Goal: Navigation & Orientation: Understand site structure

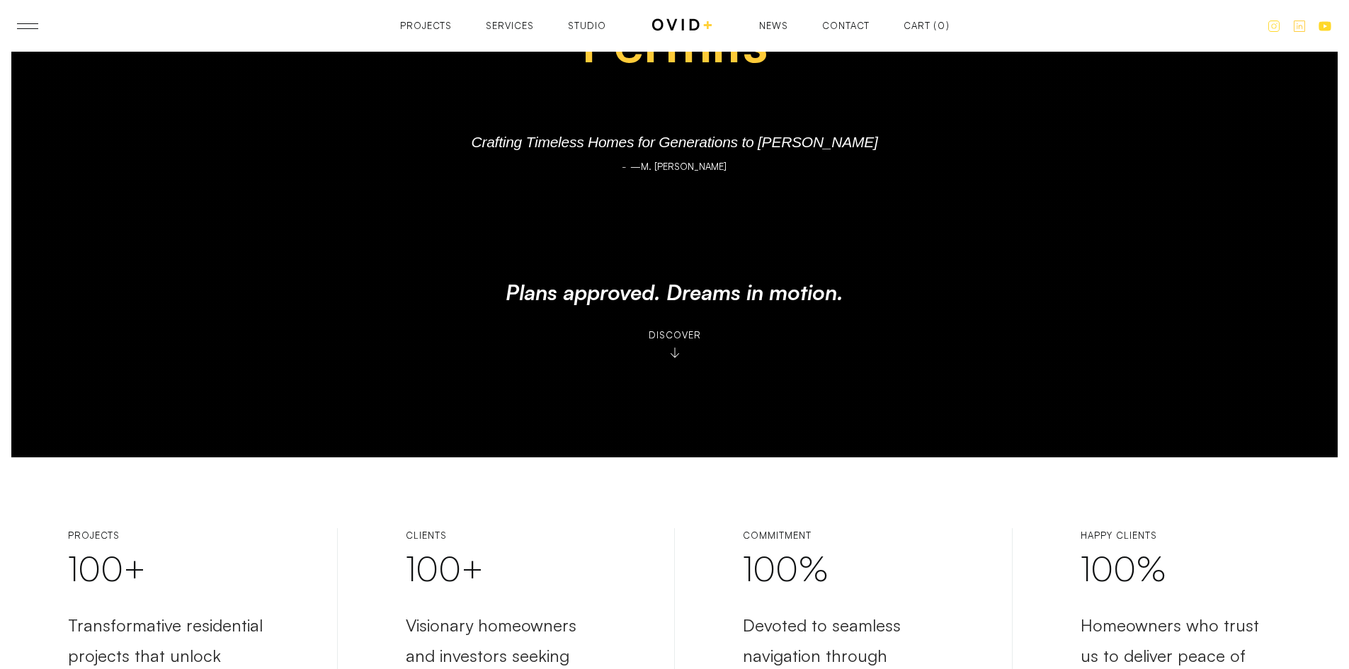
scroll to position [212, 0]
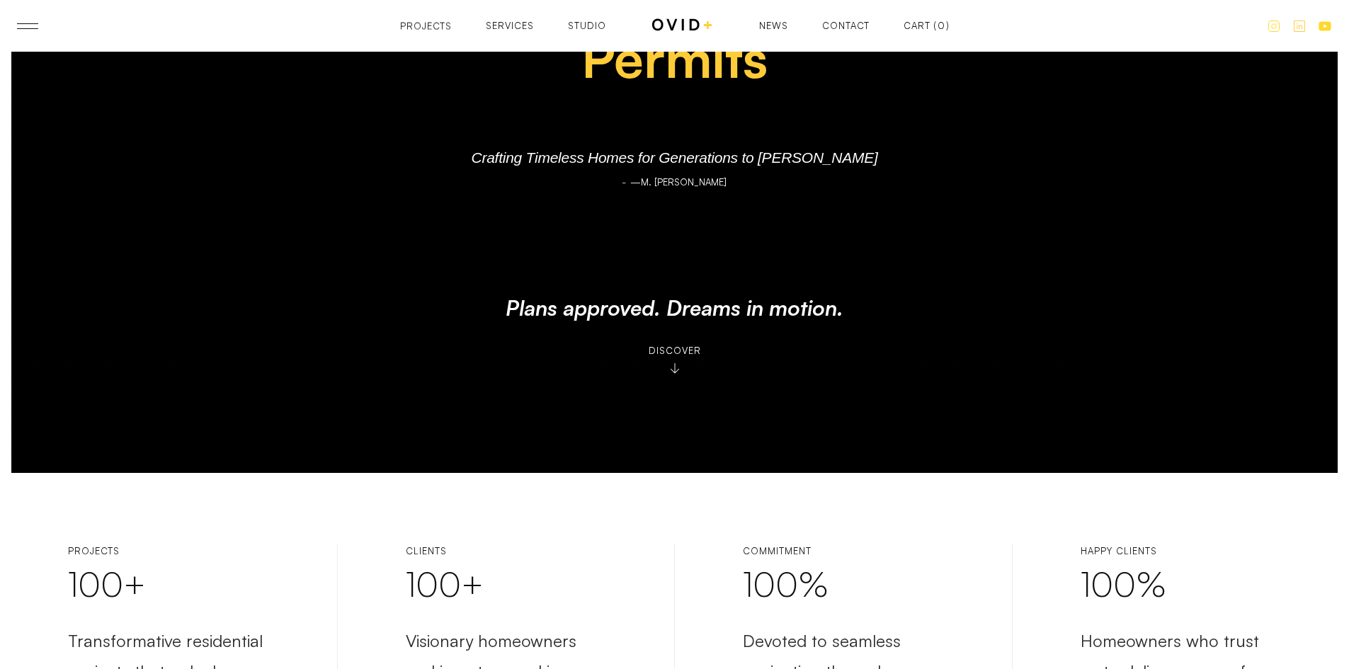
click at [444, 28] on div "Projects" at bounding box center [426, 26] width 52 height 9
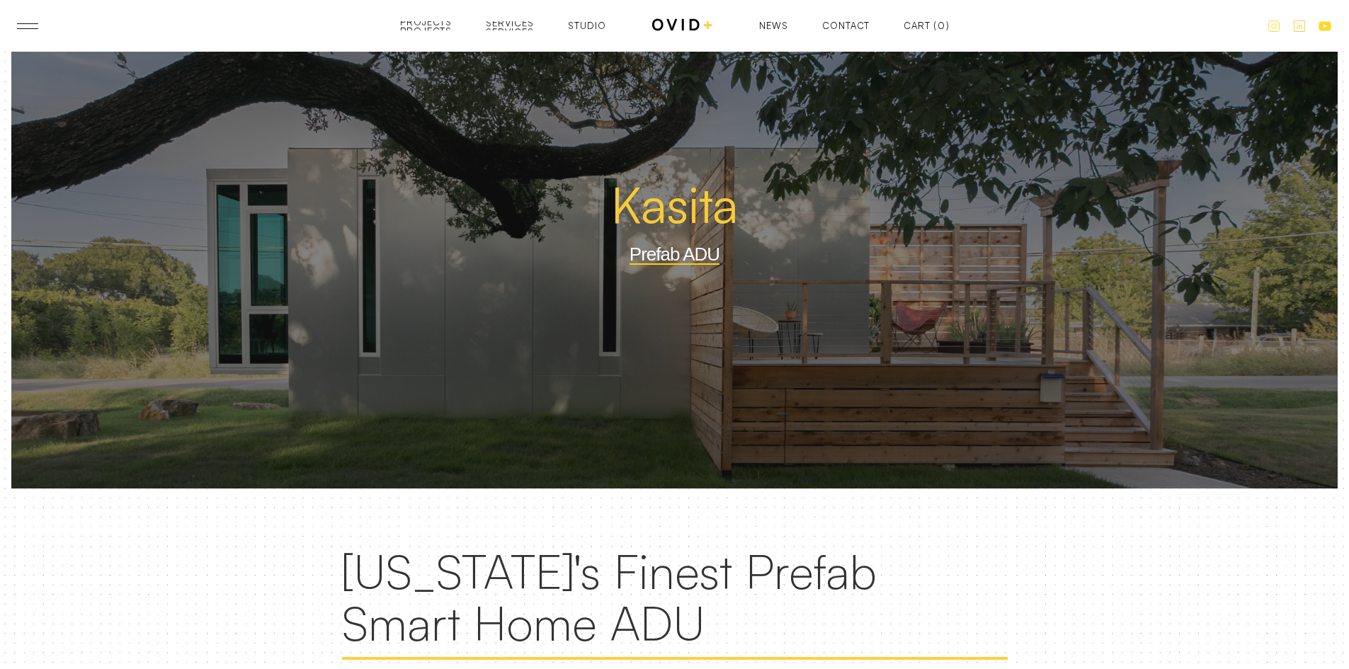
click at [530, 28] on div "Services" at bounding box center [510, 32] width 48 height 9
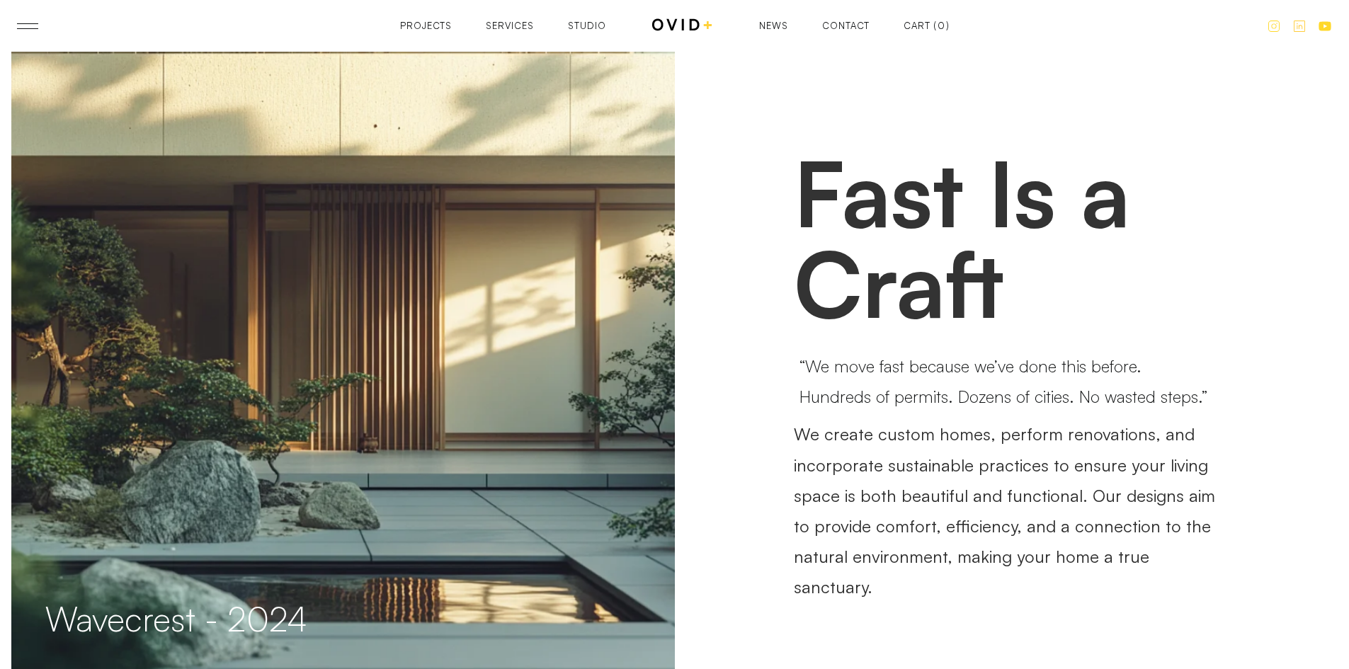
click at [828, 30] on div "Contact" at bounding box center [845, 34] width 47 height 9
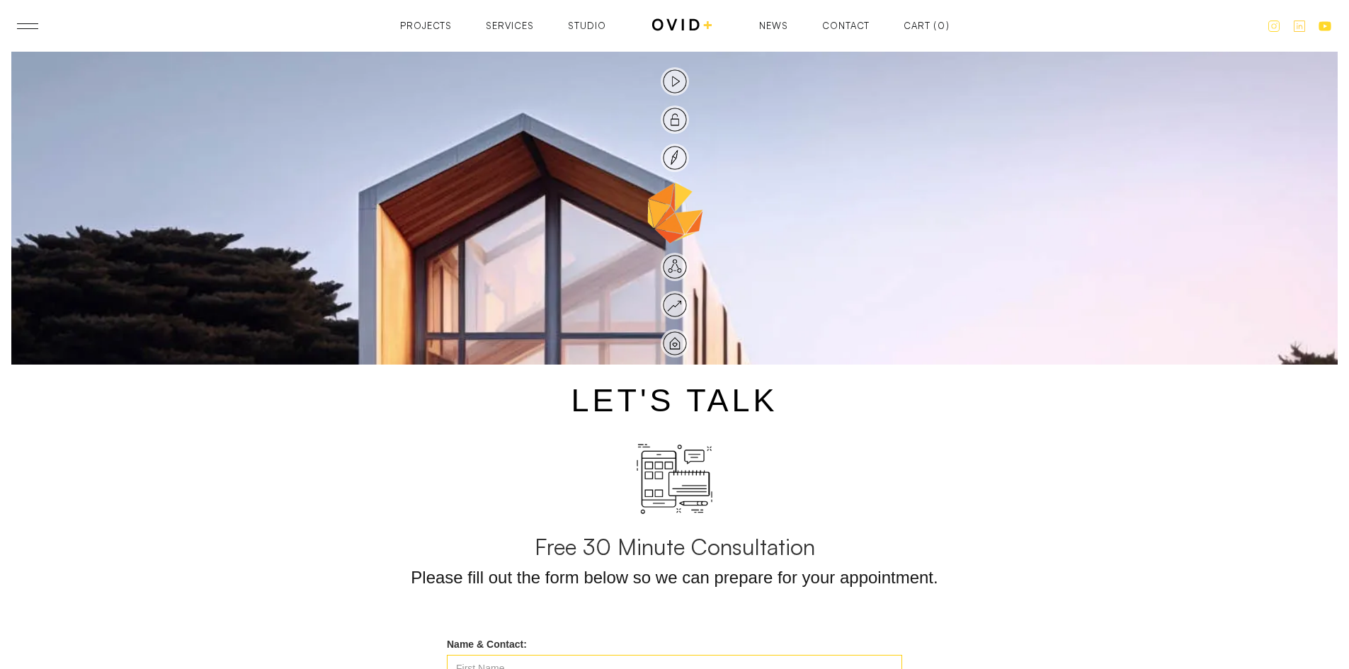
click at [16, 25] on header "Projects Services Studio Contact News Projects Projects Services Services Studi…" at bounding box center [674, 26] width 1349 height 52
click at [18, 24] on link at bounding box center [27, 26] width 21 height 6
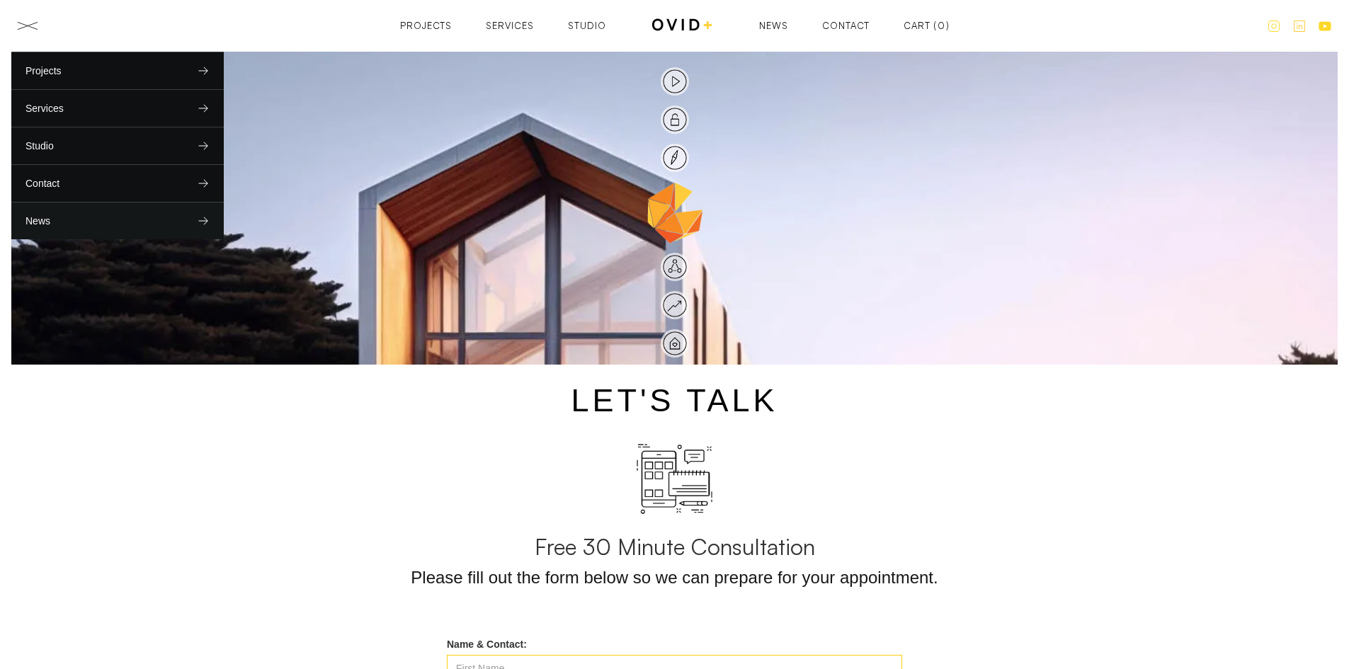
click at [93, 222] on link "News" at bounding box center [117, 220] width 212 height 37
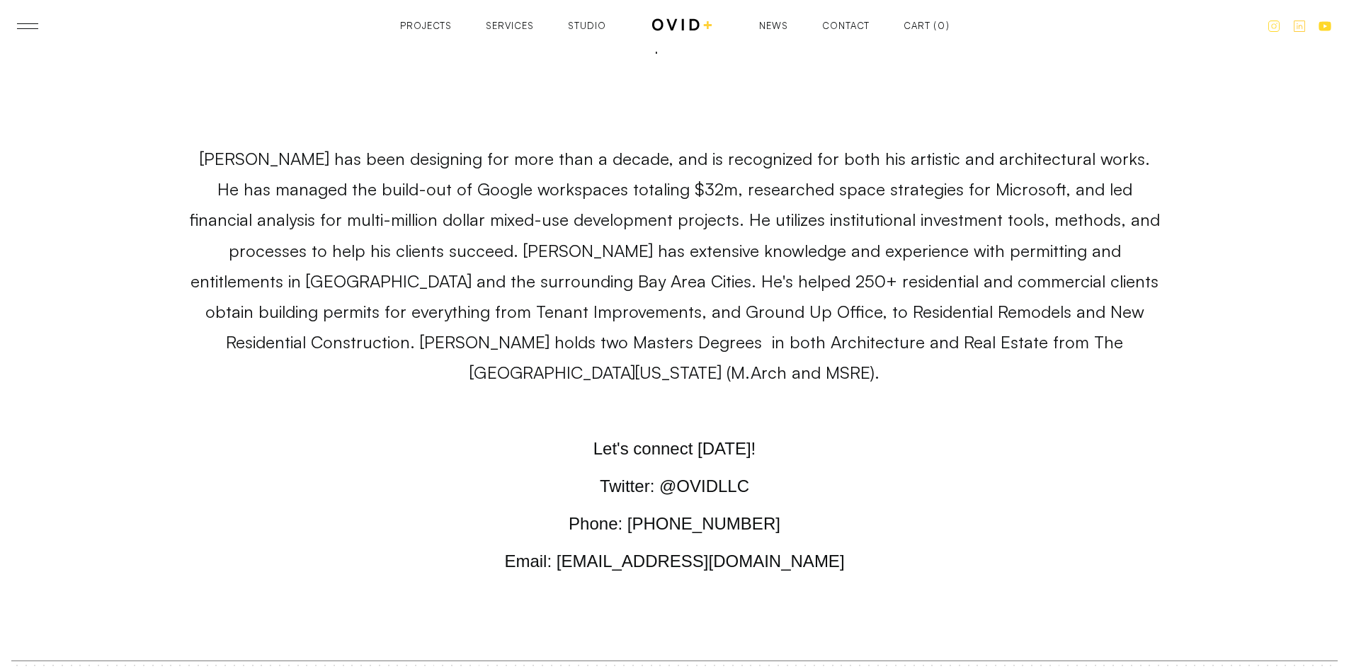
scroll to position [8824, 0]
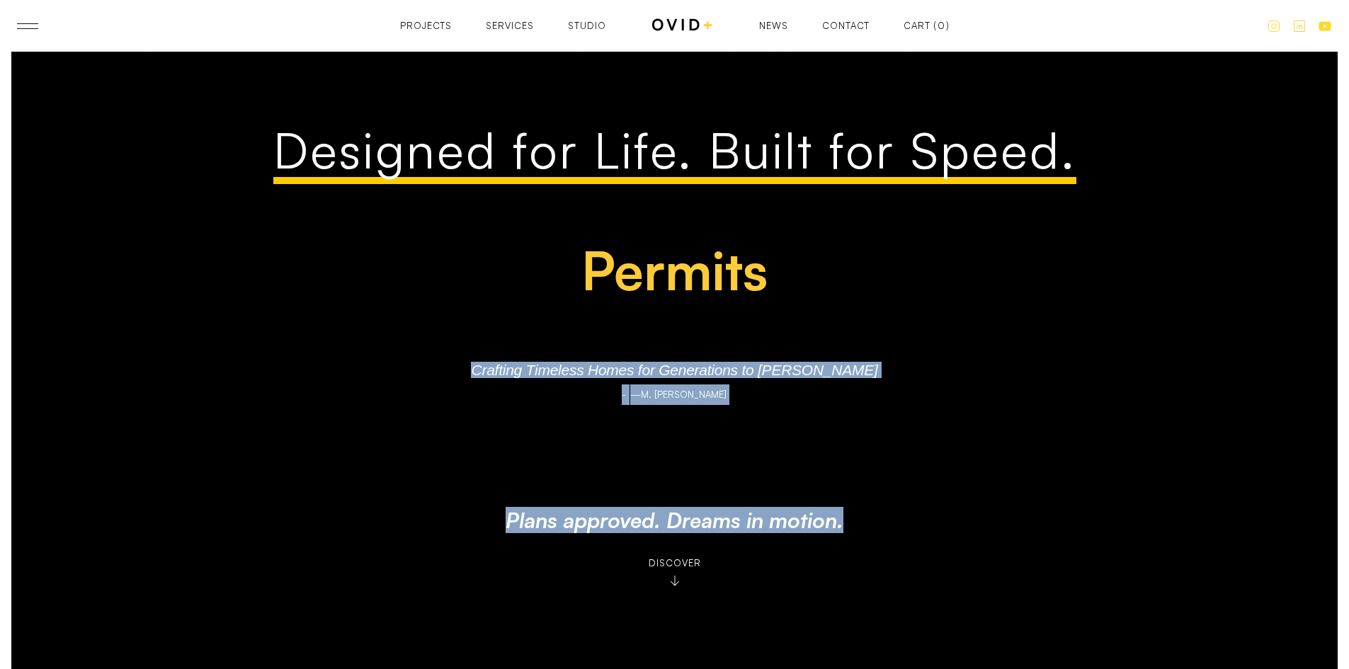
drag, startPoint x: 509, startPoint y: 372, endPoint x: 886, endPoint y: 561, distance: 422.4
click at [886, 561] on div "Designed for Life. Built for Speed. Plans Permits Proformas Plans Crafting Time…" at bounding box center [675, 371] width 1194 height 499
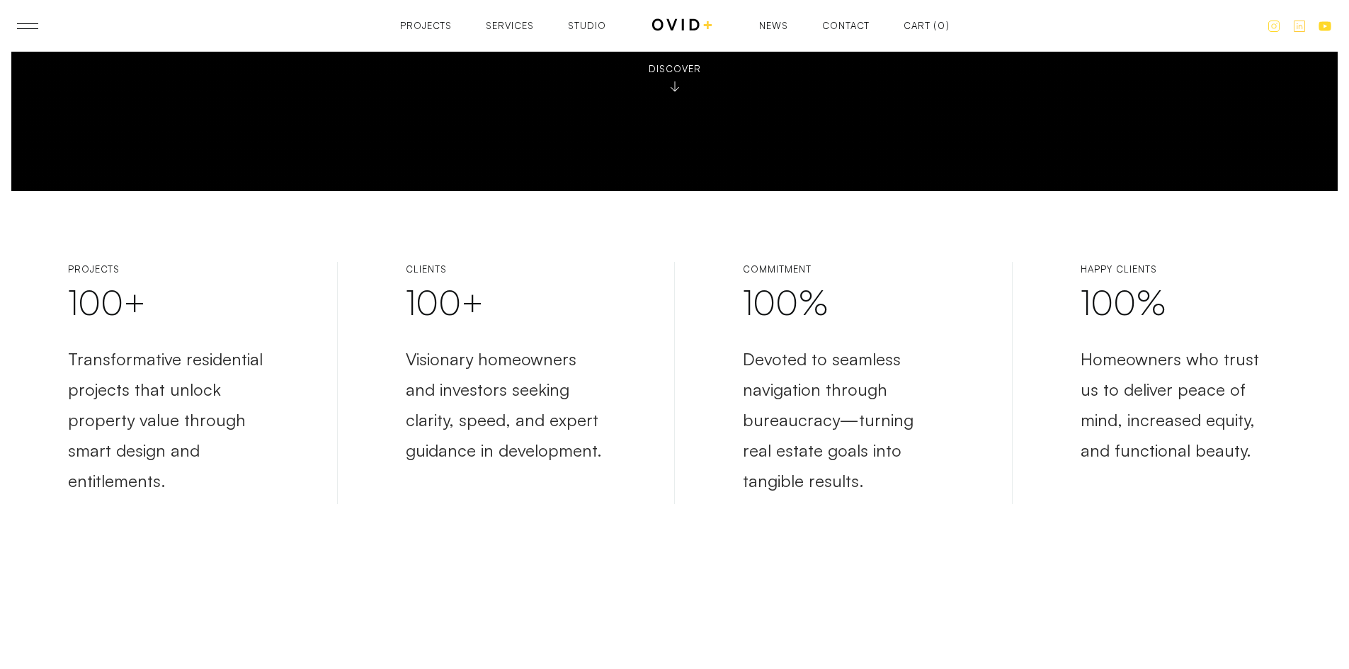
scroll to position [496, 0]
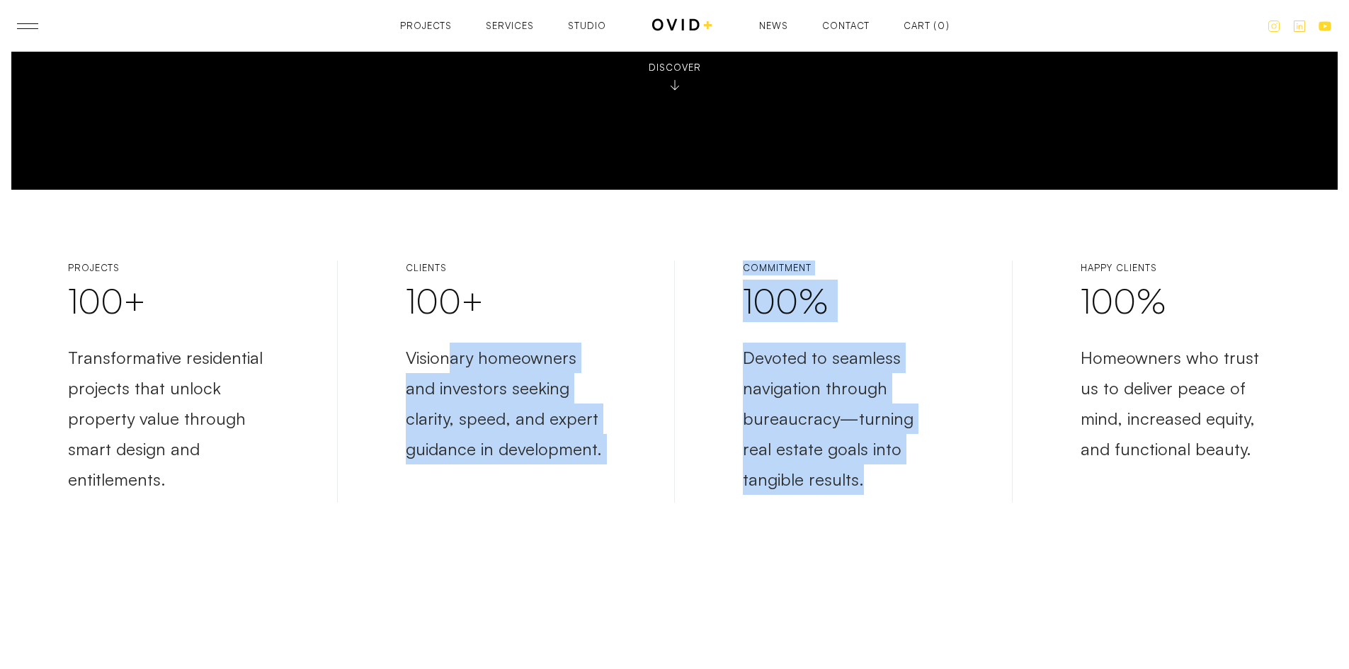
drag, startPoint x: 449, startPoint y: 356, endPoint x: 928, endPoint y: 486, distance: 496.7
click at [928, 486] on div "Projects 100+ Transformative residential projects that unlock property value th…" at bounding box center [674, 382] width 1213 height 242
click at [928, 486] on p "Devoted to seamless navigation through bureaucracy—turning real estate goals in…" at bounding box center [843, 419] width 201 height 153
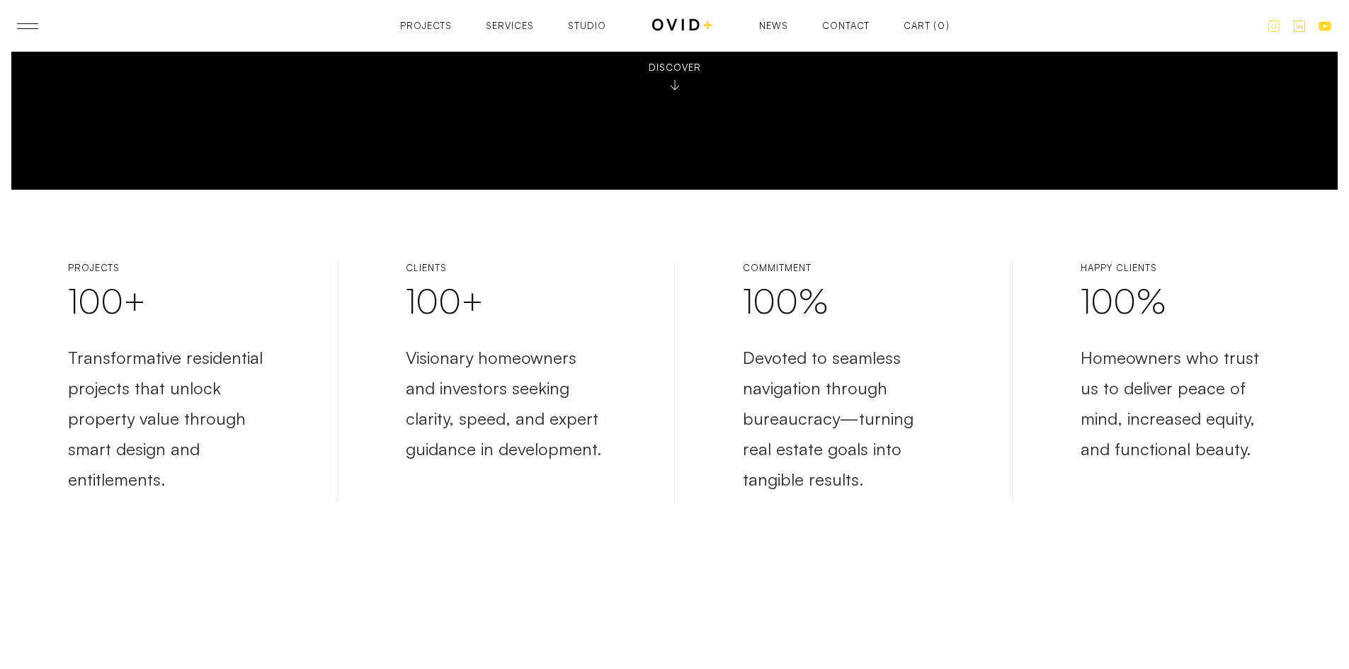
drag, startPoint x: 980, startPoint y: 481, endPoint x: 828, endPoint y: 491, distance: 151.9
click at [828, 491] on div "Projects 100+ Transformative residential projects that unlock property value th…" at bounding box center [674, 382] width 1213 height 242
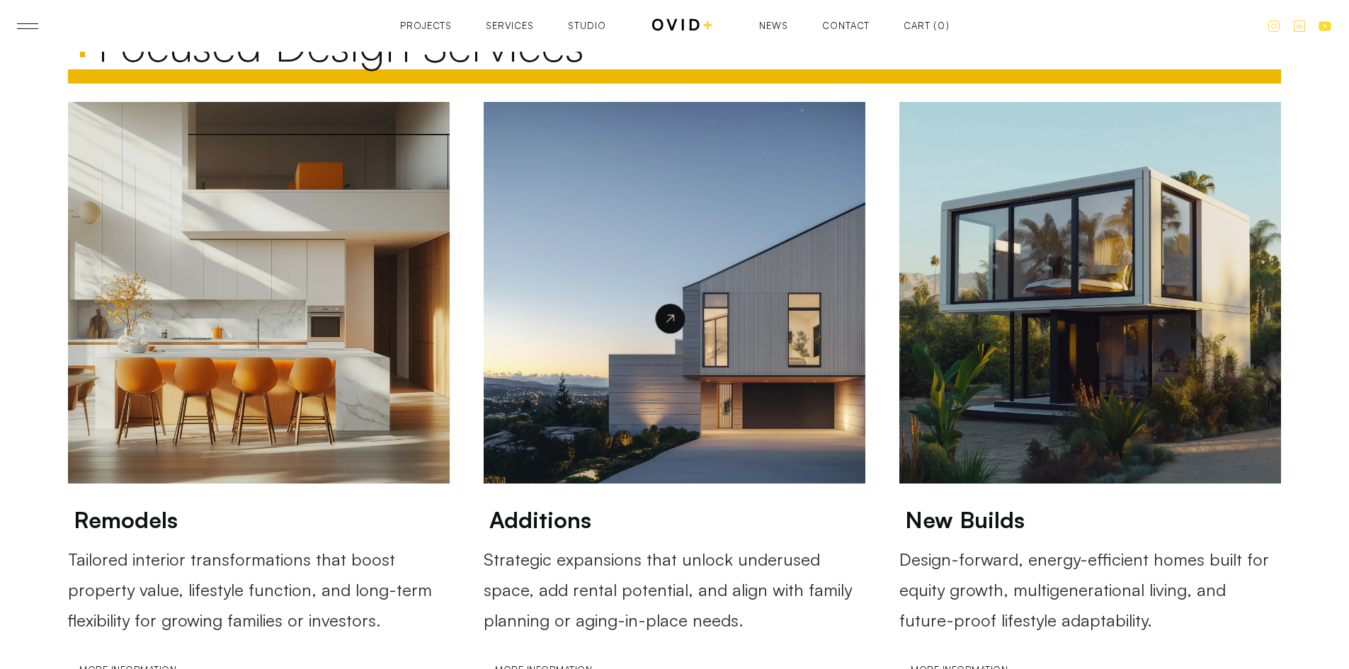
scroll to position [1911, 0]
